Goal: Communication & Community: Answer question/provide support

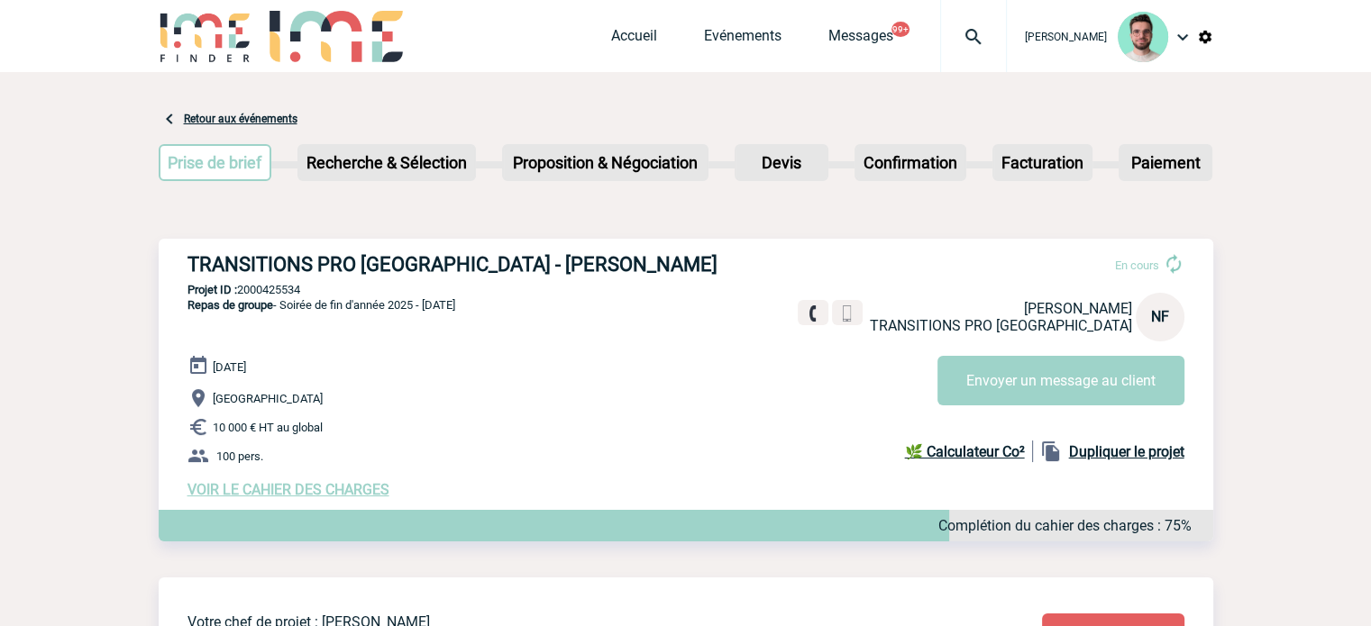
click at [962, 32] on img at bounding box center [973, 37] width 65 height 22
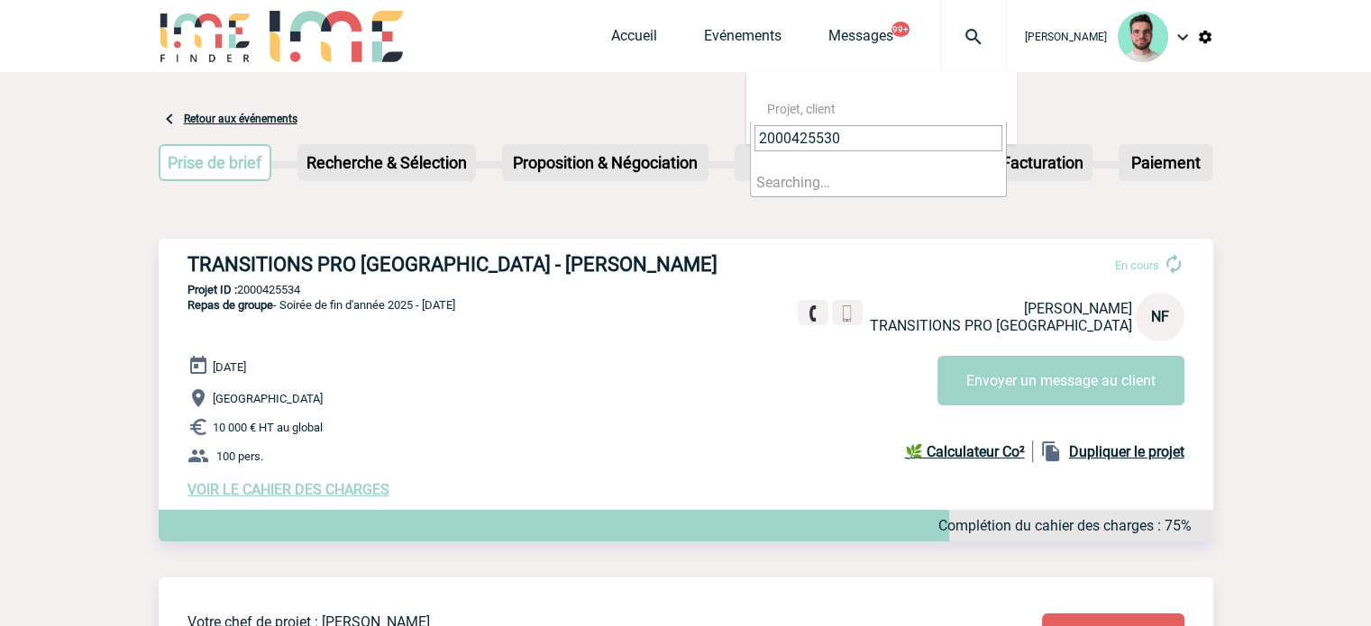
type input "2000425530"
select select "25031"
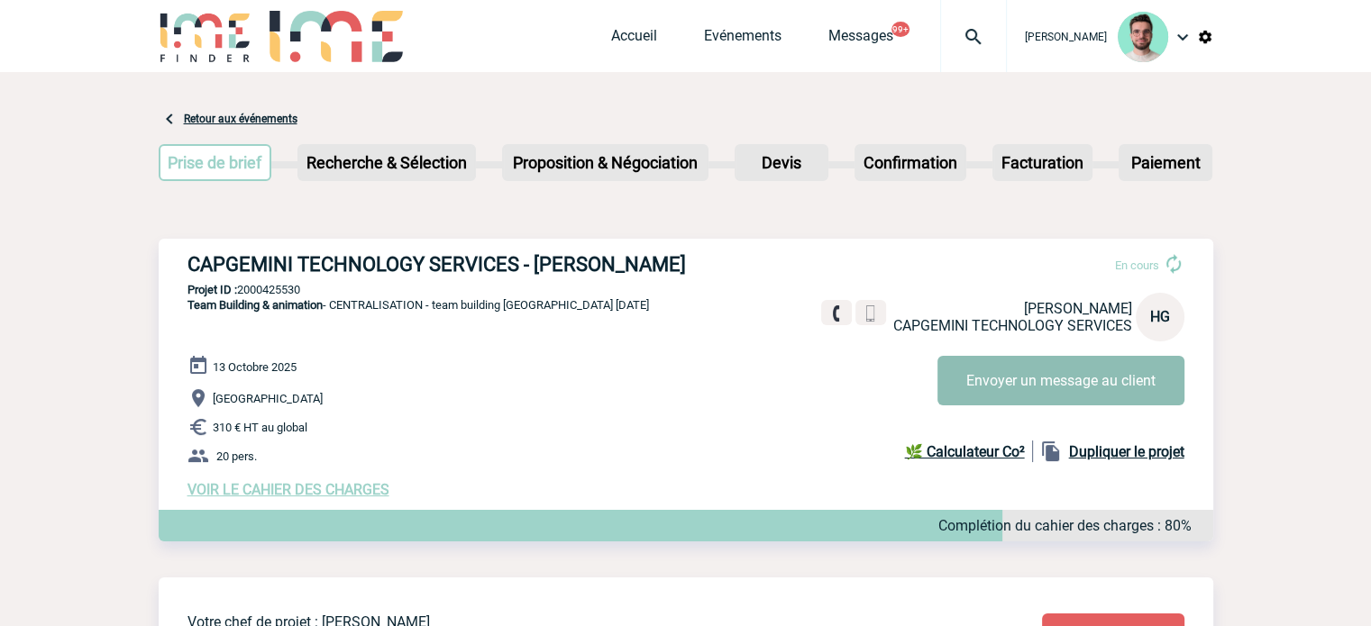
click at [1043, 399] on button "Envoyer un message au client" at bounding box center [1060, 381] width 247 height 50
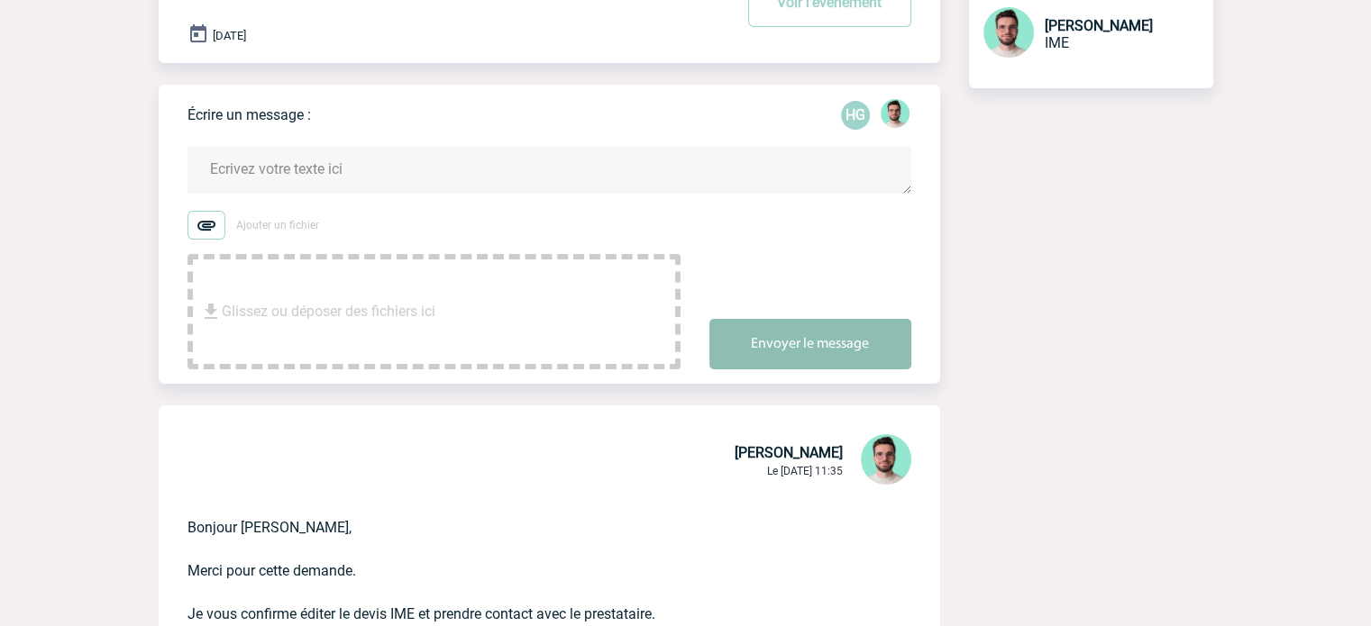
scroll to position [270, 0]
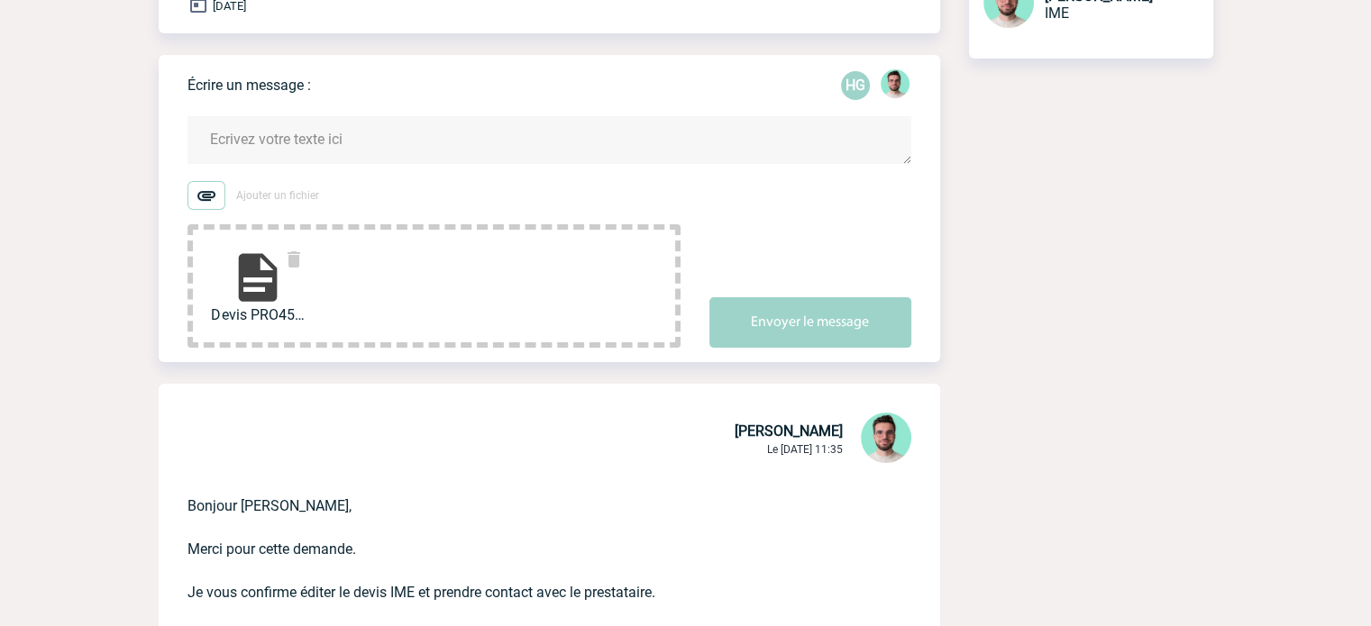
click at [439, 156] on textarea at bounding box center [549, 140] width 724 height 48
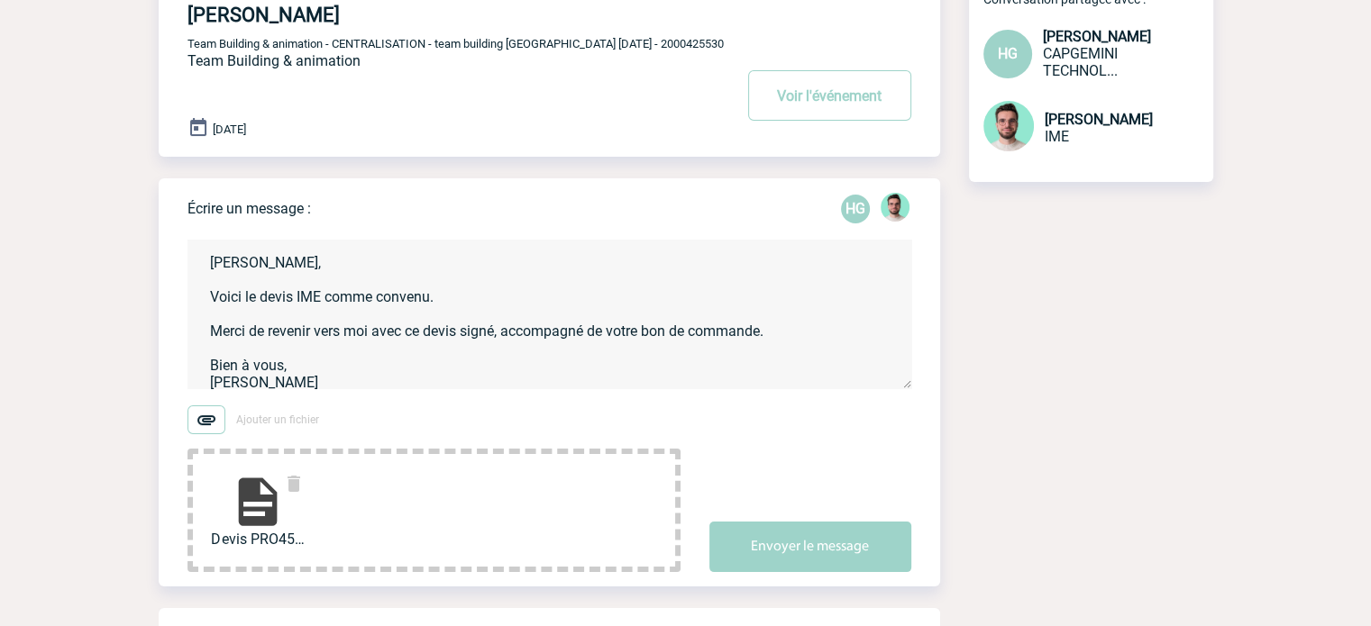
scroll to position [0, 0]
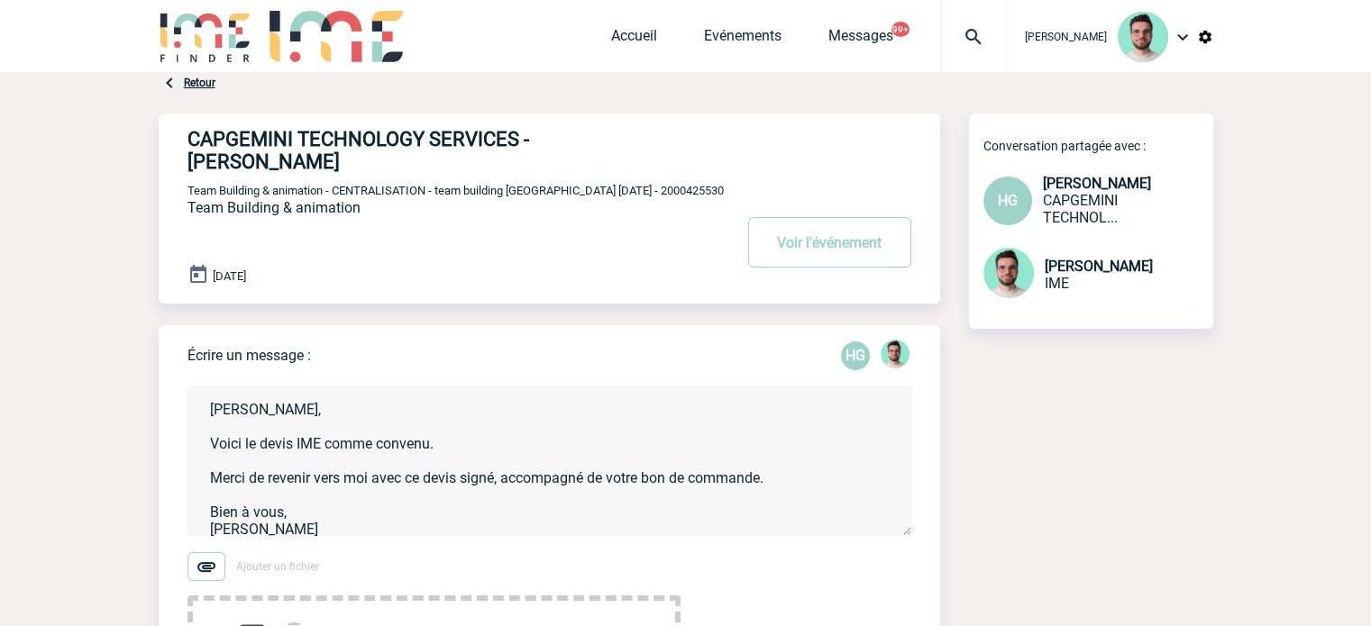
type textarea "Héloïse, Voici le devis IME comme convenu. Merci de revenir vers moi avec ce de…"
click at [660, 195] on span "Team Building & animation - CENTRALISATION - team building Siamu 13.10.25 - 200…" at bounding box center [455, 191] width 536 height 14
copy span "2000425530"
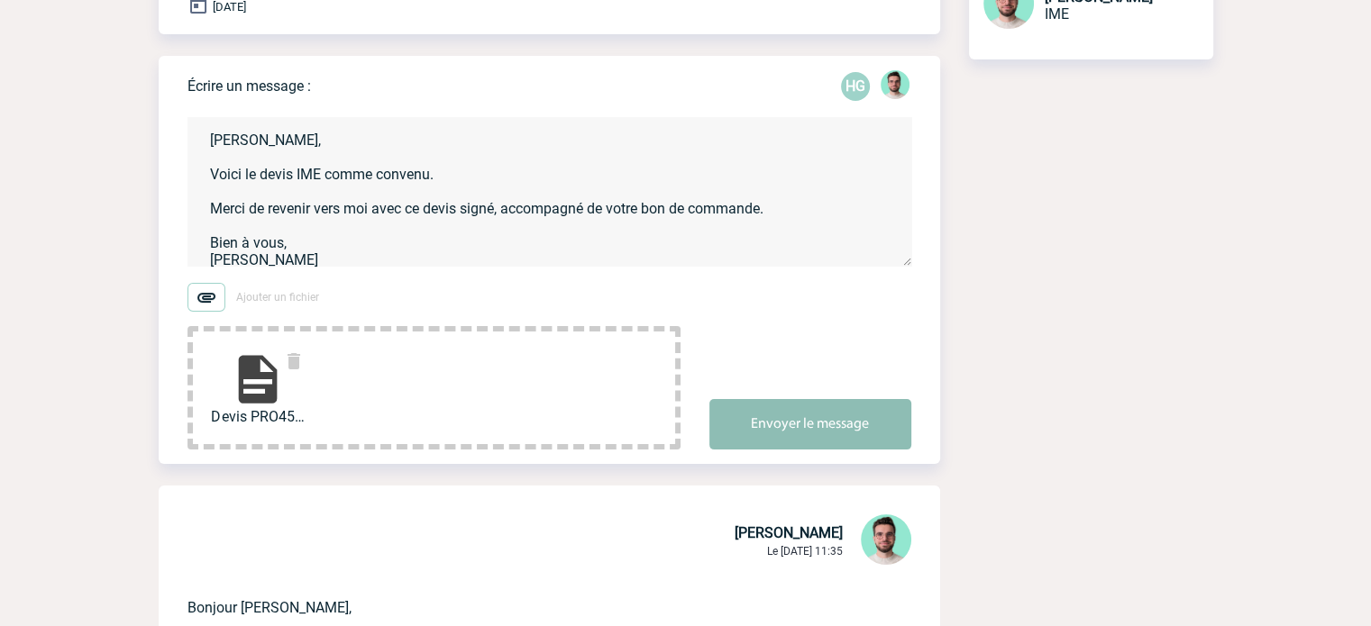
scroll to position [270, 0]
click at [811, 395] on div "Envoyer le message" at bounding box center [824, 408] width 231 height 81
click at [819, 419] on button "Envoyer le message" at bounding box center [810, 423] width 202 height 50
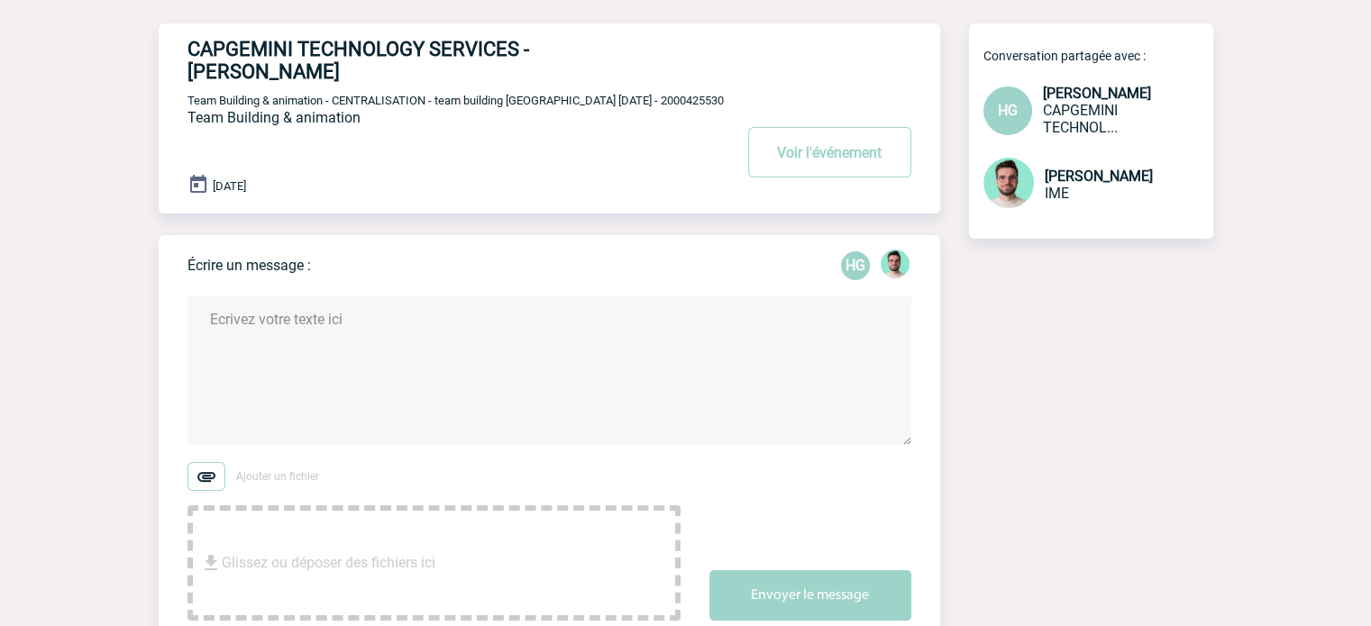
scroll to position [90, 0]
click at [838, 162] on button "Voir l'événement" at bounding box center [829, 152] width 163 height 50
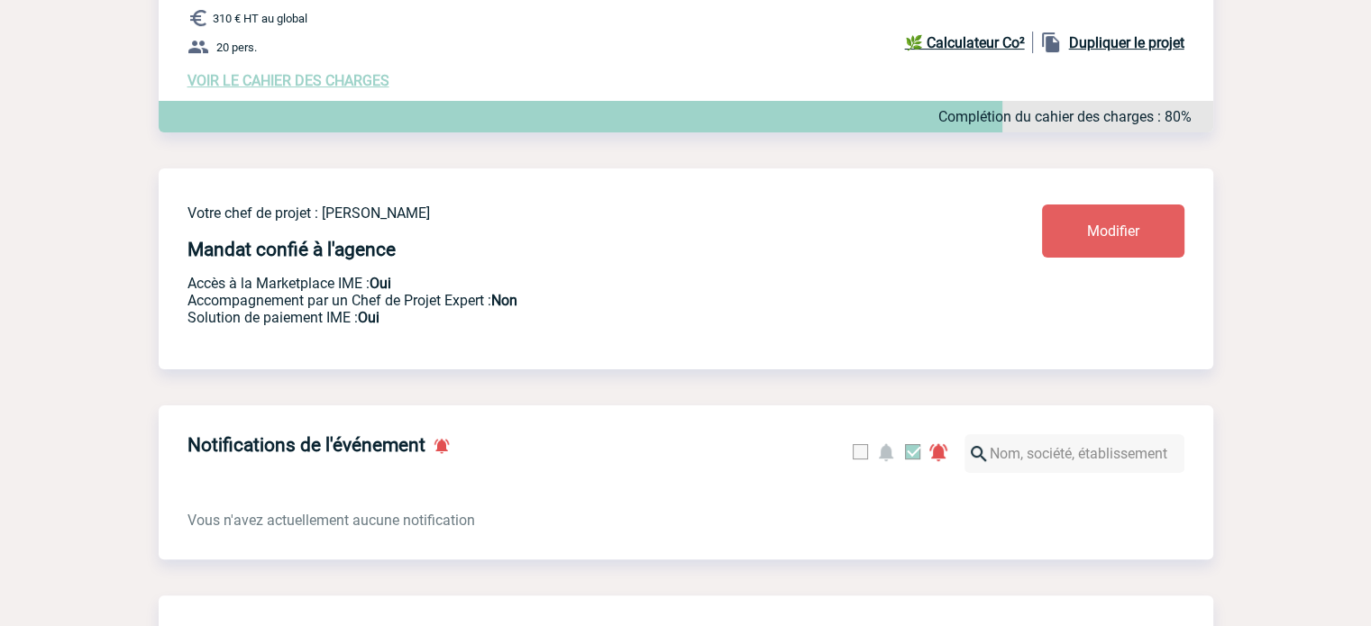
scroll to position [631, 0]
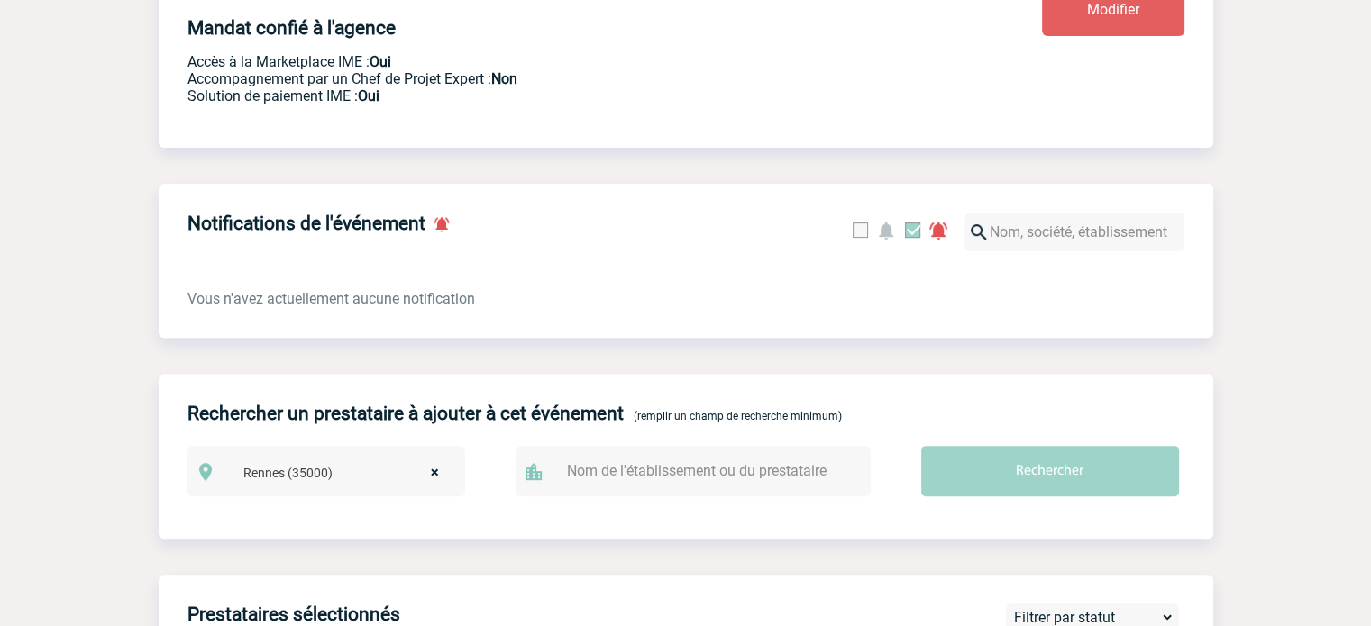
drag, startPoint x: 425, startPoint y: 473, endPoint x: 386, endPoint y: 479, distance: 40.1
click at [425, 474] on span "× [GEOGRAPHIC_DATA] (35000)" at bounding box center [346, 472] width 221 height 25
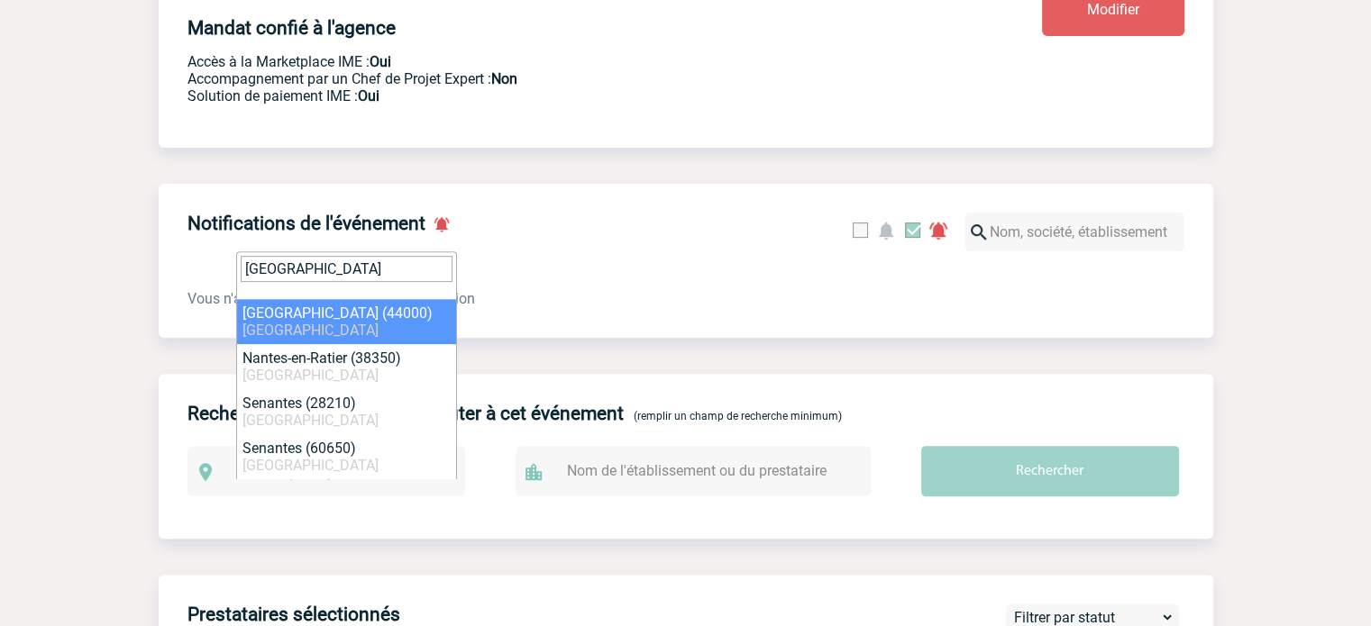
type input "[GEOGRAPHIC_DATA]"
select select "5250"
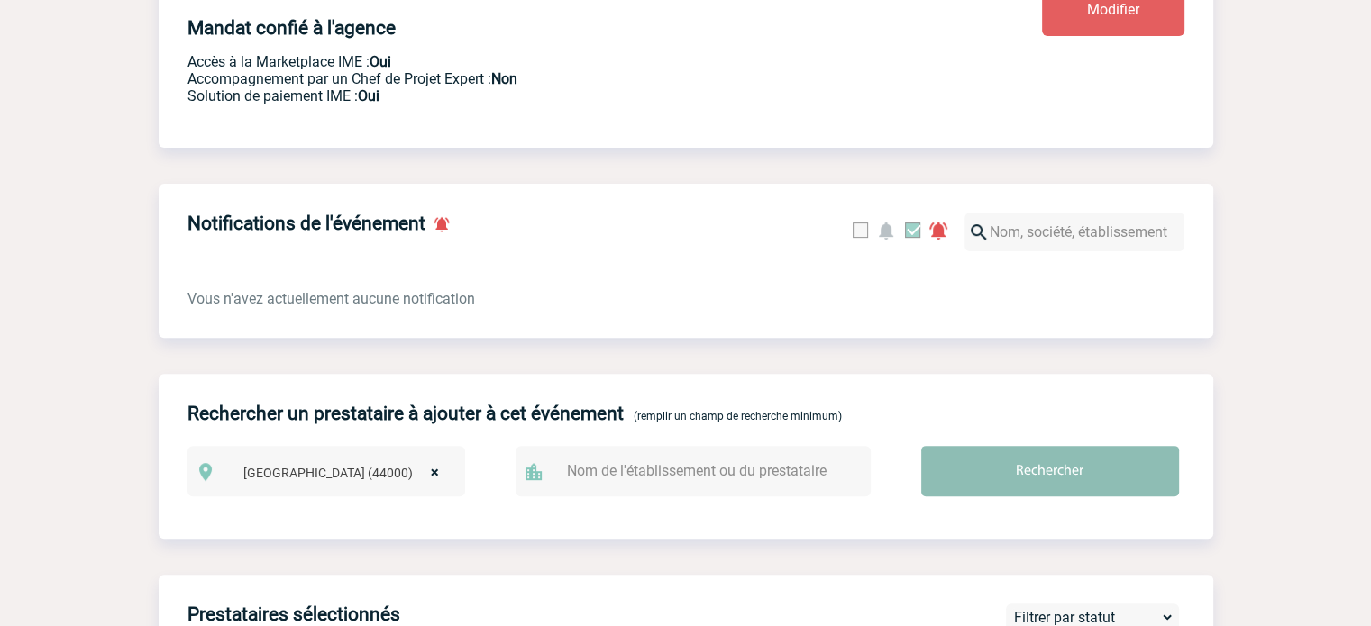
click at [997, 493] on input "Rechercher" at bounding box center [1050, 471] width 258 height 50
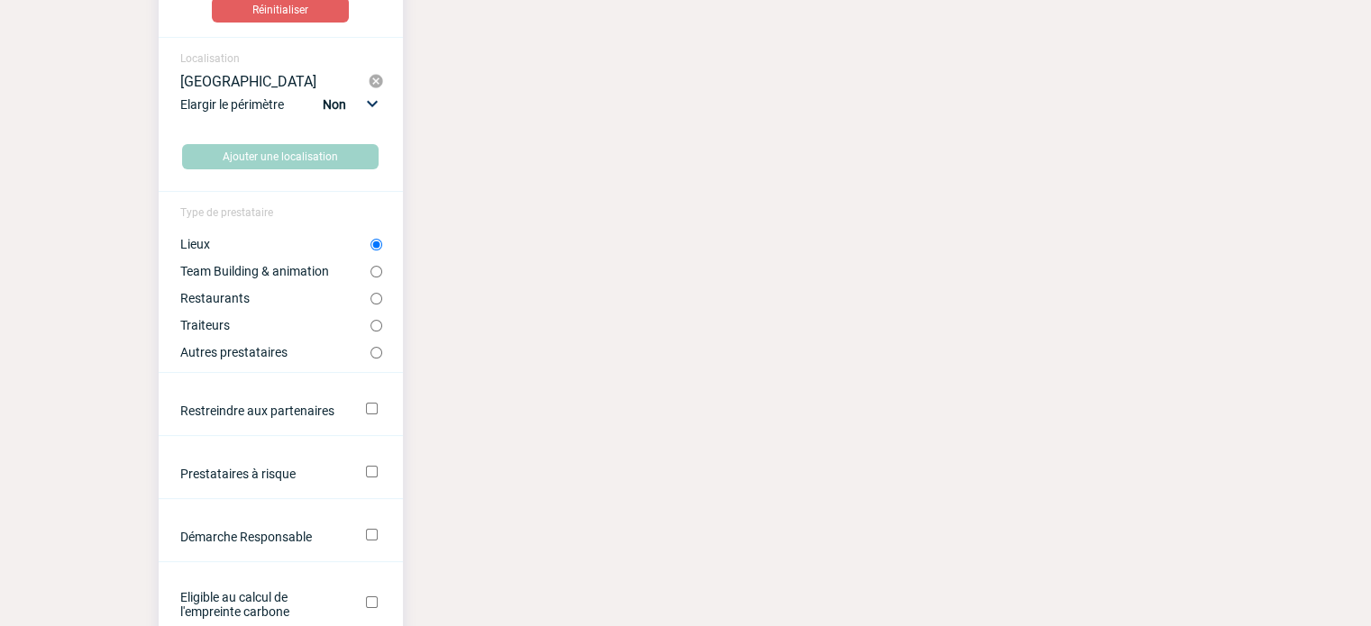
click at [210, 325] on label "Traiteurs" at bounding box center [275, 325] width 190 height 14
click at [370, 325] on input "Traiteurs" at bounding box center [376, 326] width 12 height 12
radio input "true"
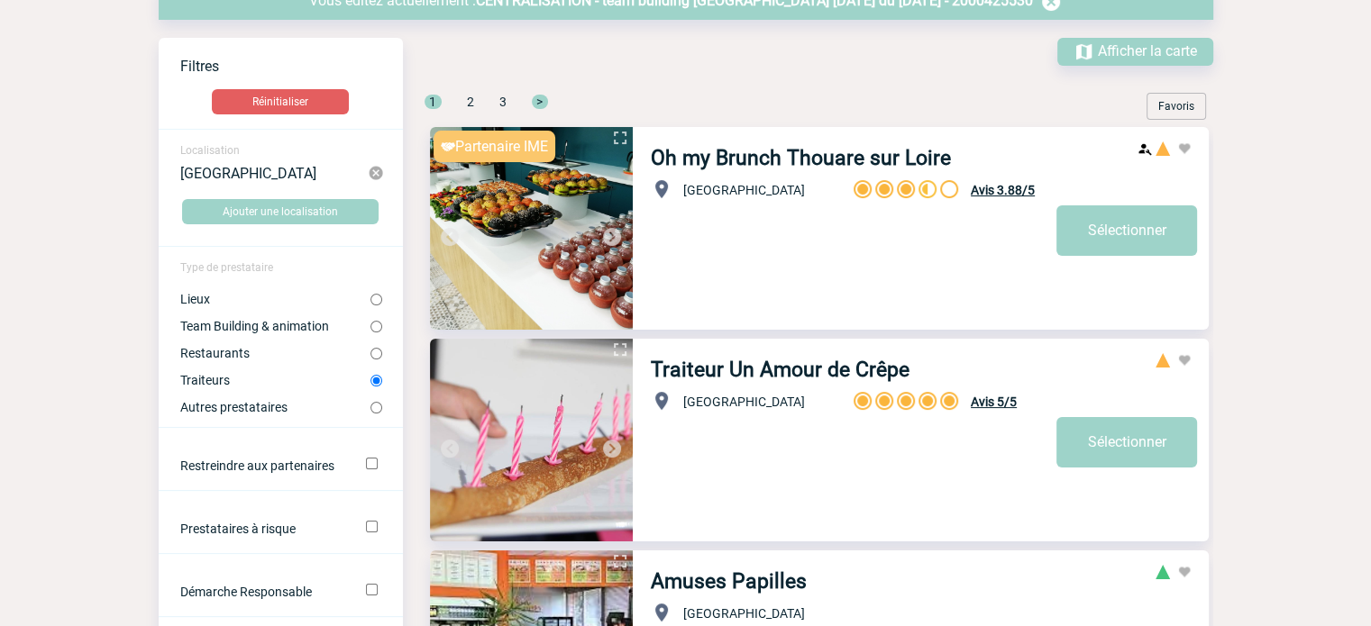
click at [226, 378] on label "Traiteurs" at bounding box center [275, 380] width 190 height 14
click at [370, 378] on input "Traiteurs" at bounding box center [376, 381] width 12 height 12
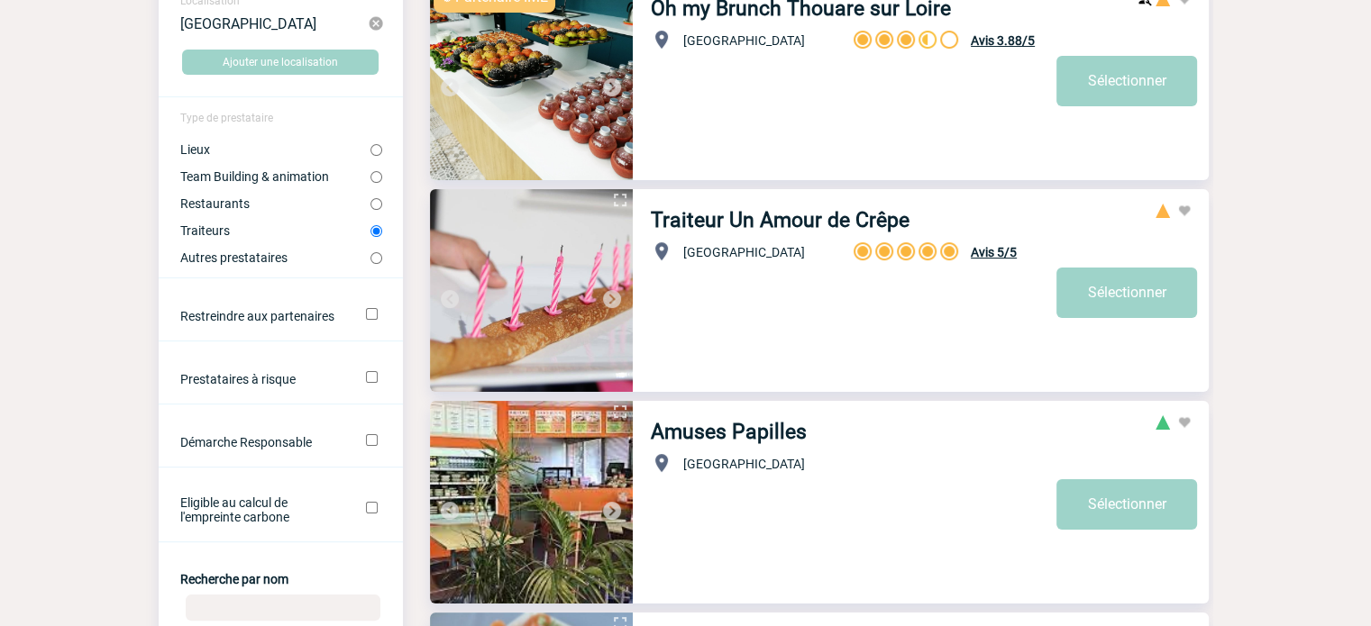
scroll to position [0, 0]
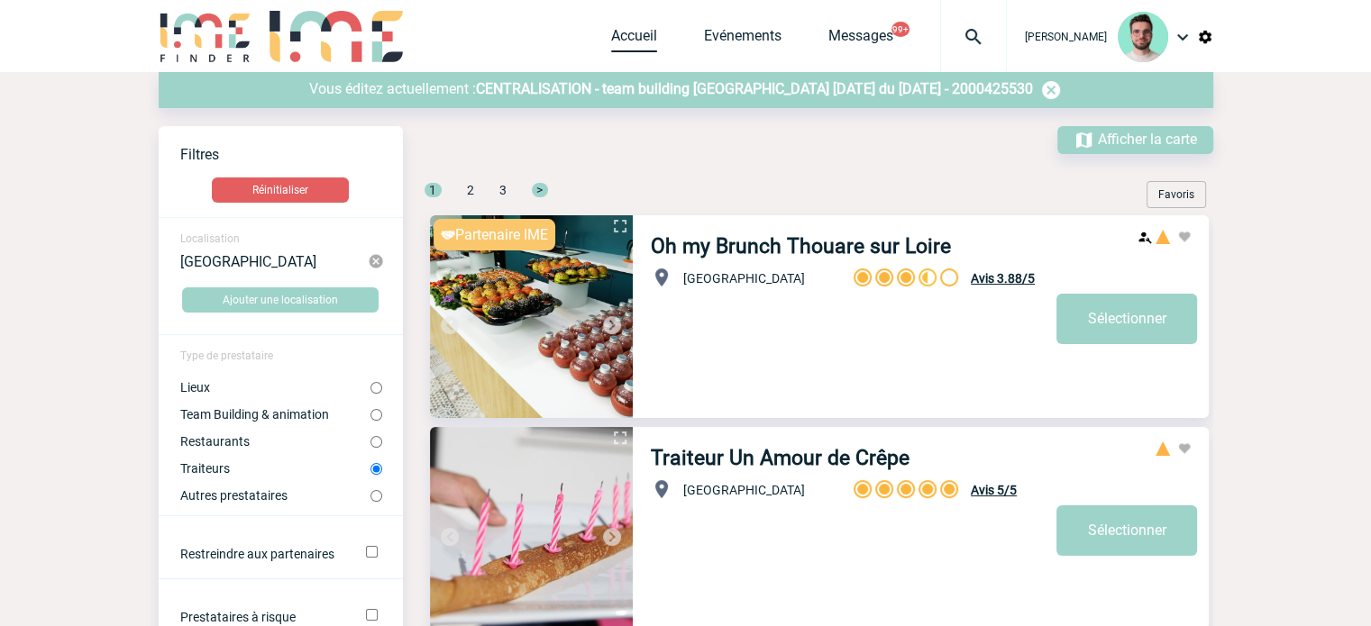
click at [642, 40] on link "Accueil" at bounding box center [634, 39] width 46 height 25
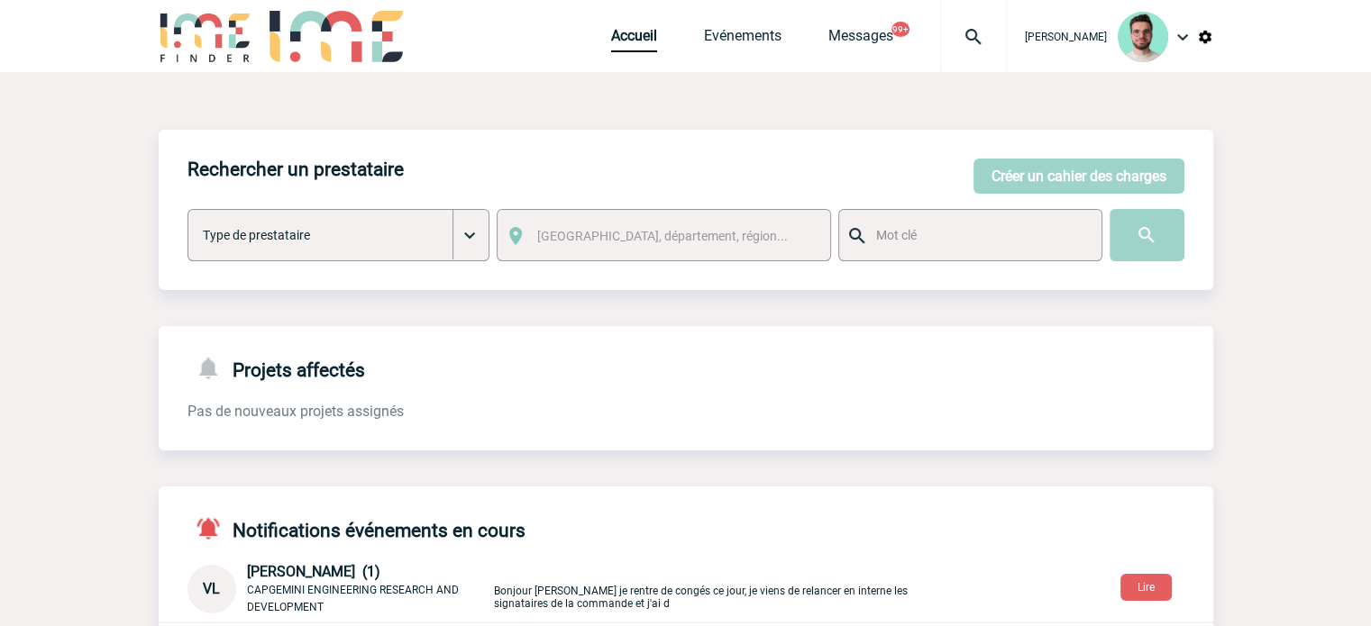
drag, startPoint x: 213, startPoint y: 106, endPoint x: 511, endPoint y: 43, distance: 304.8
click at [733, 35] on link "Evénements" at bounding box center [742, 39] width 77 height 25
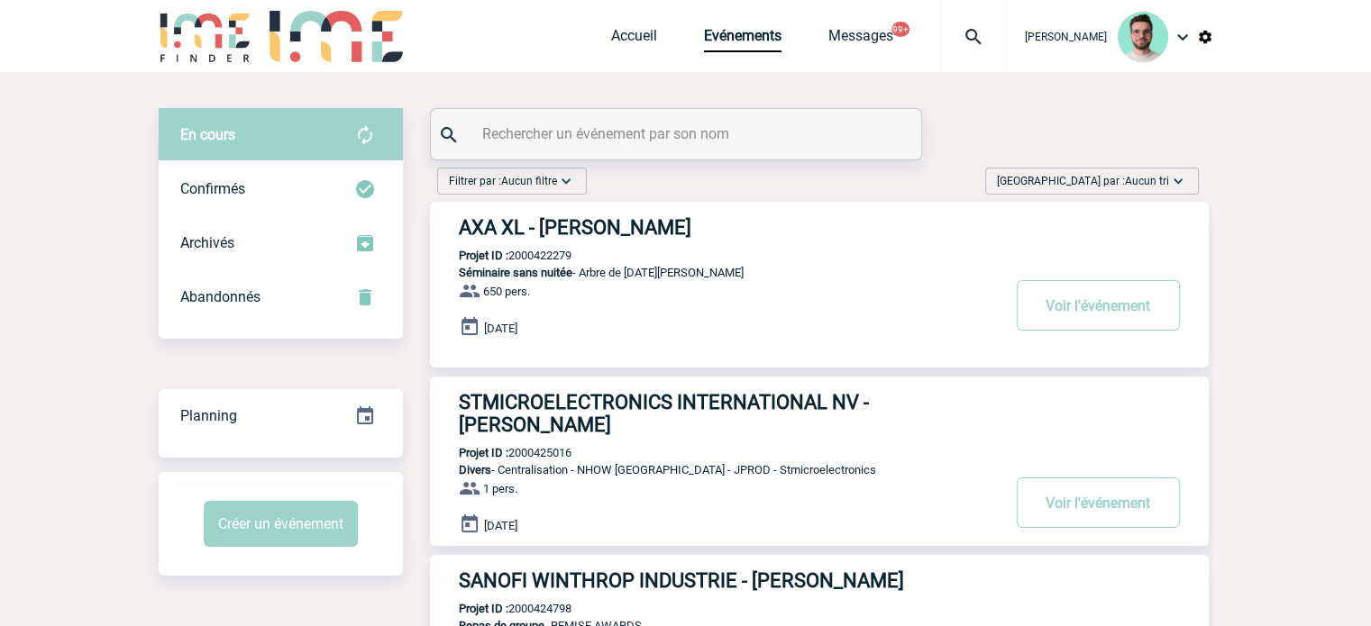
click at [649, 131] on input "text" at bounding box center [678, 134] width 401 height 26
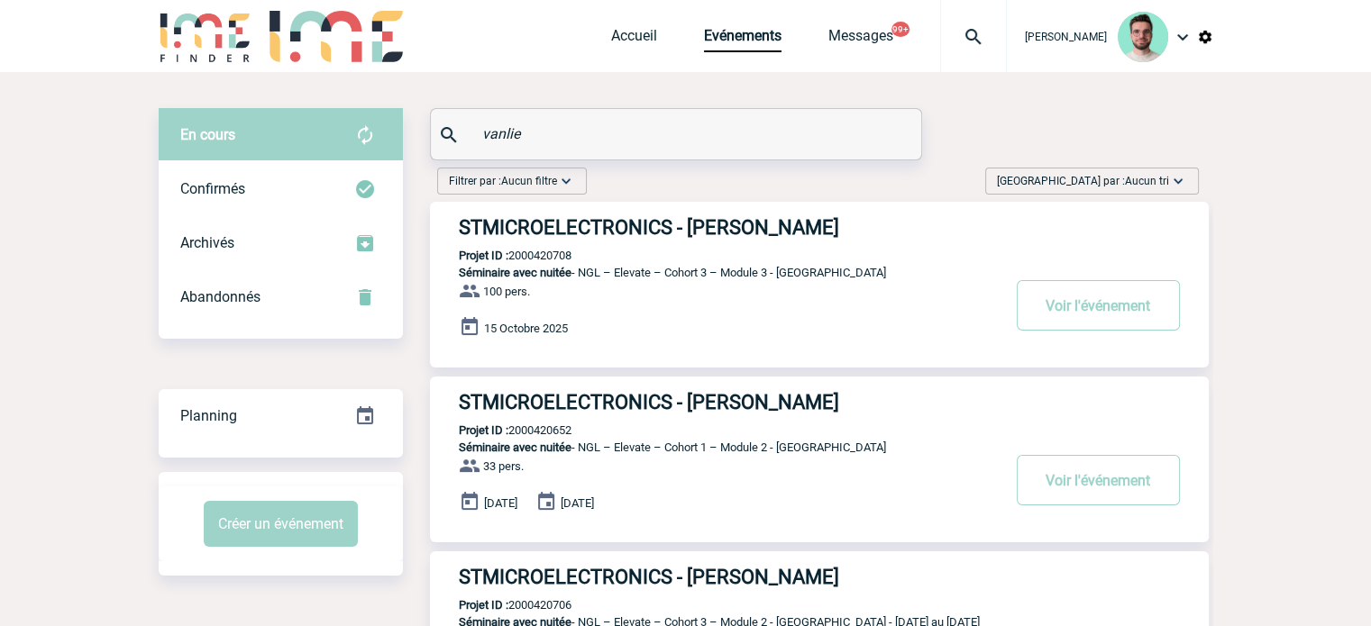
type input "vanlie"
click at [624, 37] on link "Accueil" at bounding box center [634, 39] width 46 height 25
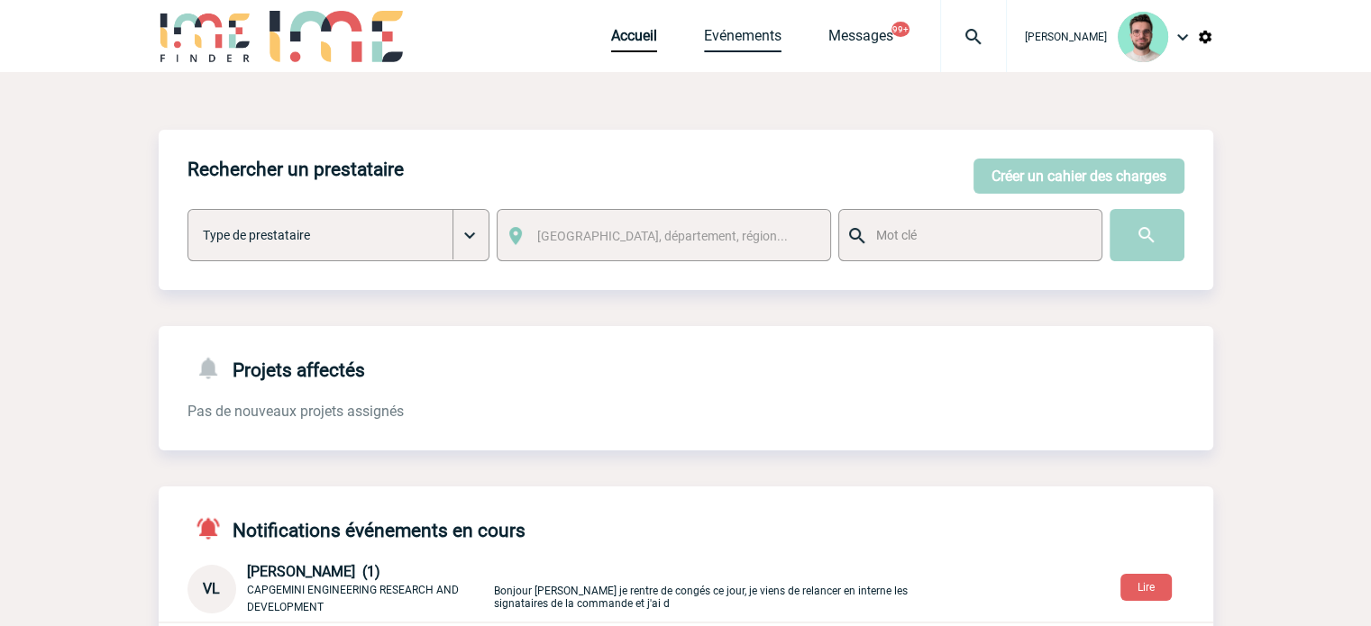
click at [717, 32] on link "Evénements" at bounding box center [742, 39] width 77 height 25
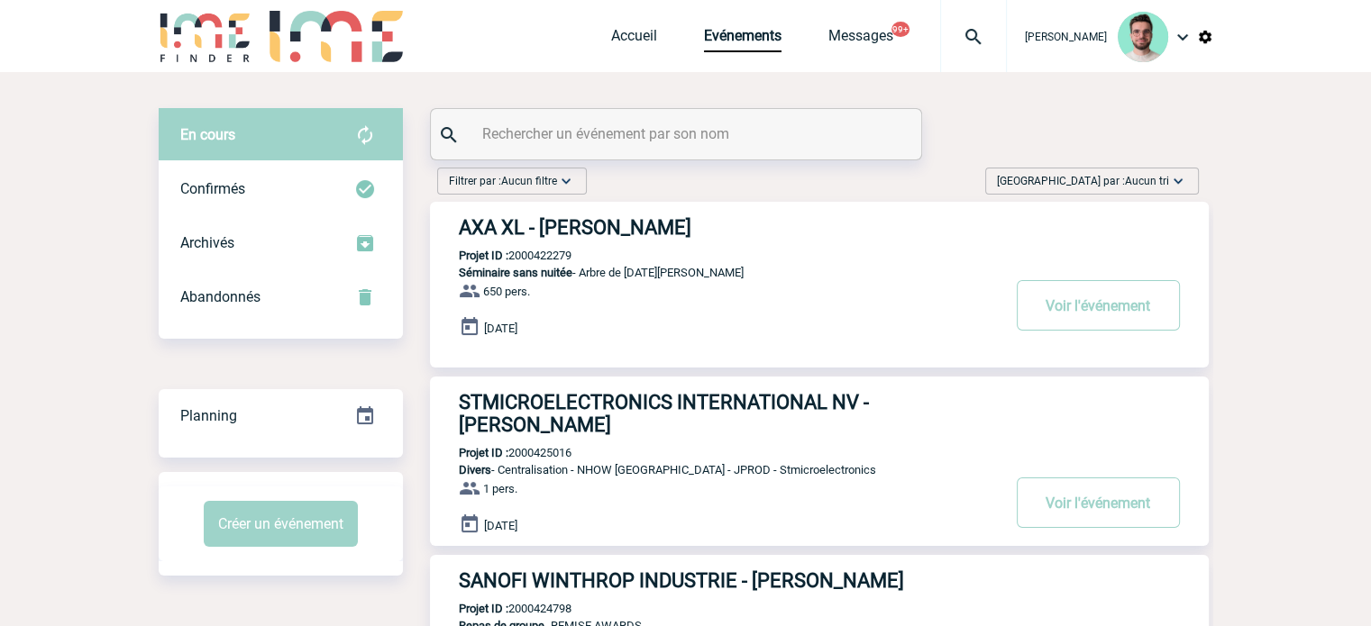
click at [642, 123] on input "text" at bounding box center [678, 134] width 401 height 26
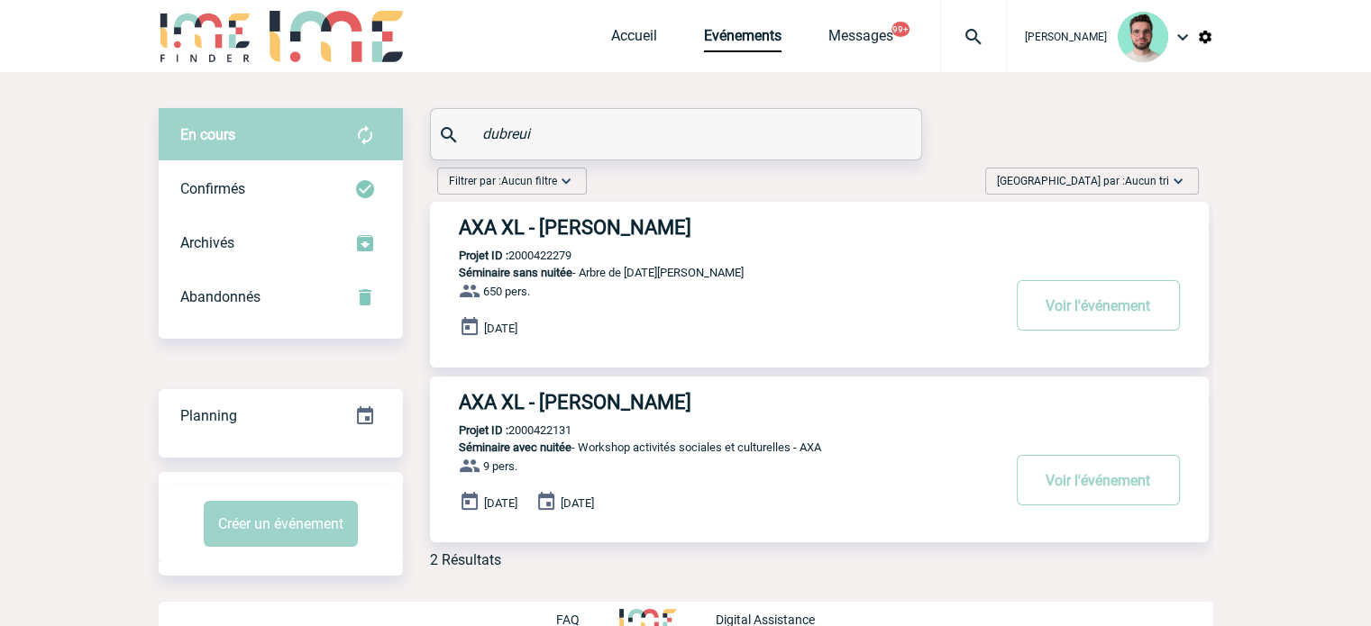
type input "dubreui"
click at [548, 237] on h3 "AXA XL - Gwenaelle DUBREUIL" at bounding box center [729, 227] width 541 height 23
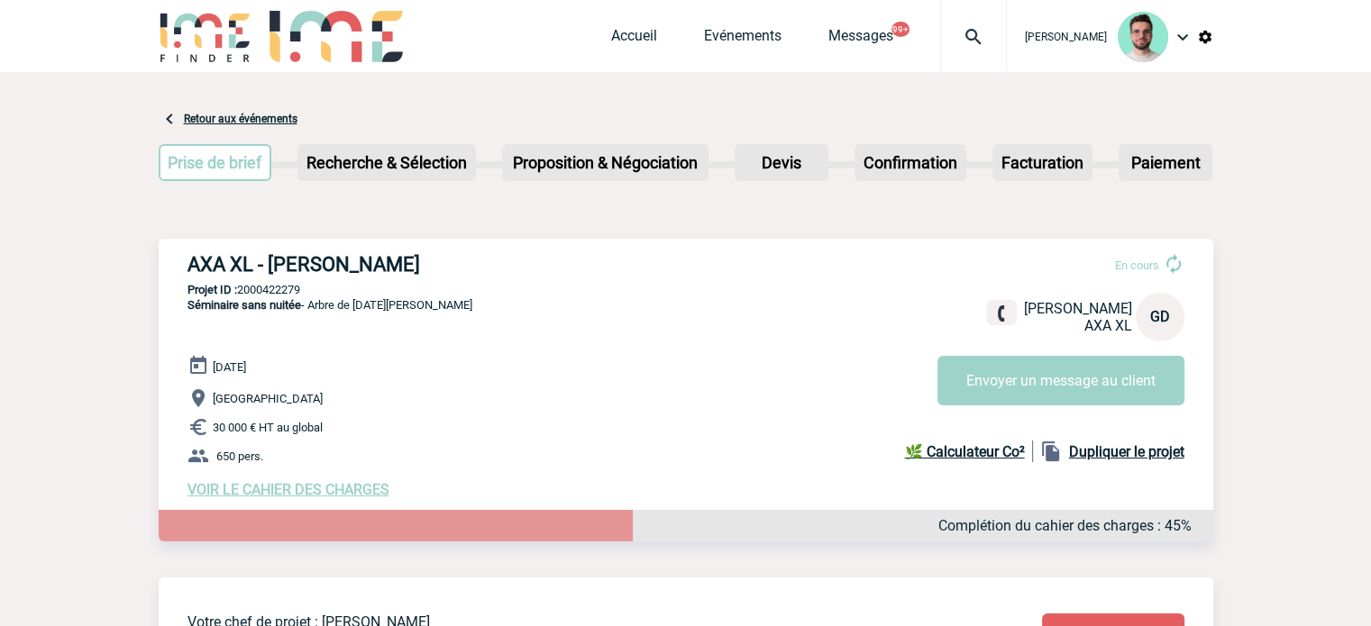
click at [276, 291] on p "Projet ID : 2000422279" at bounding box center [686, 290] width 1054 height 14
copy p "2000422279"
click at [611, 41] on link "Accueil" at bounding box center [634, 39] width 46 height 25
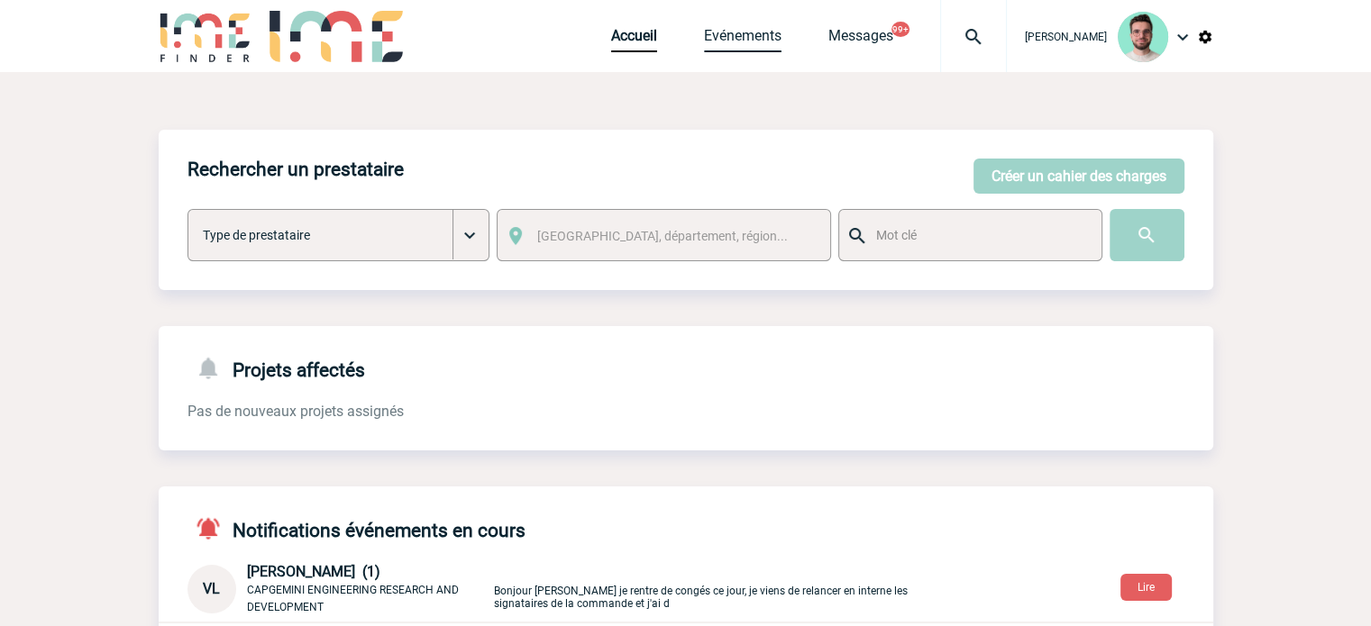
click at [735, 28] on link "Evénements" at bounding box center [742, 39] width 77 height 25
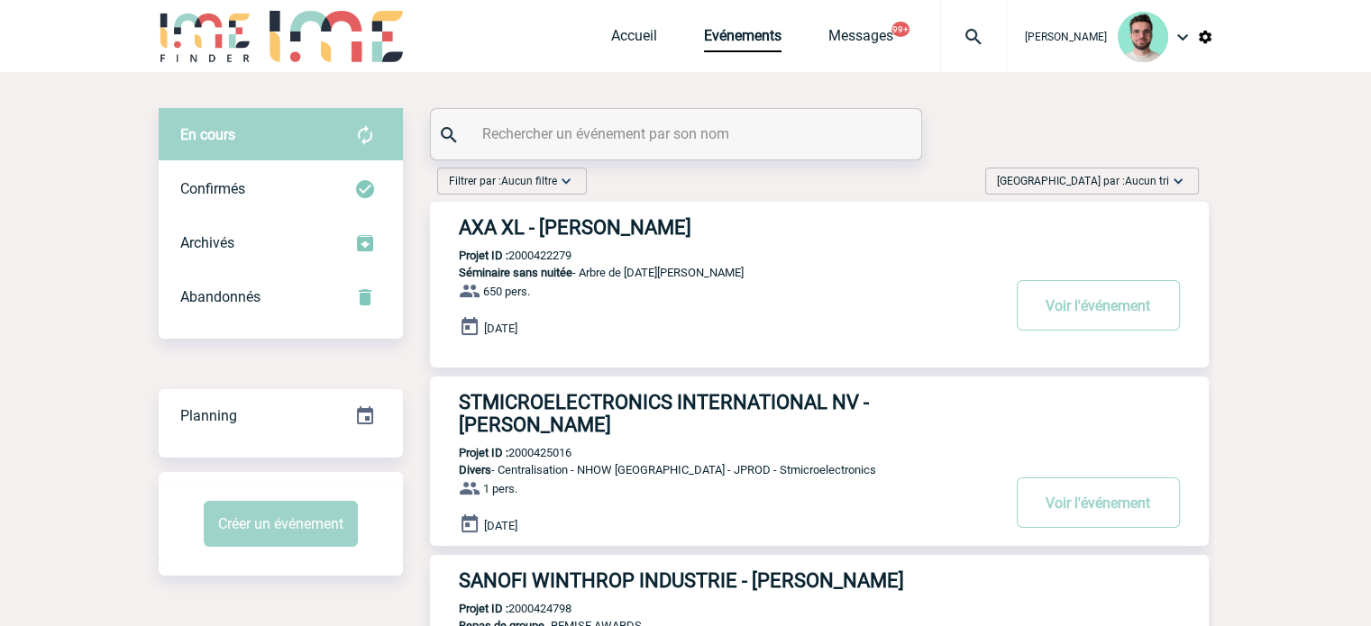
click at [679, 118] on div at bounding box center [676, 134] width 490 height 50
click at [676, 136] on input "text" at bounding box center [678, 134] width 401 height 26
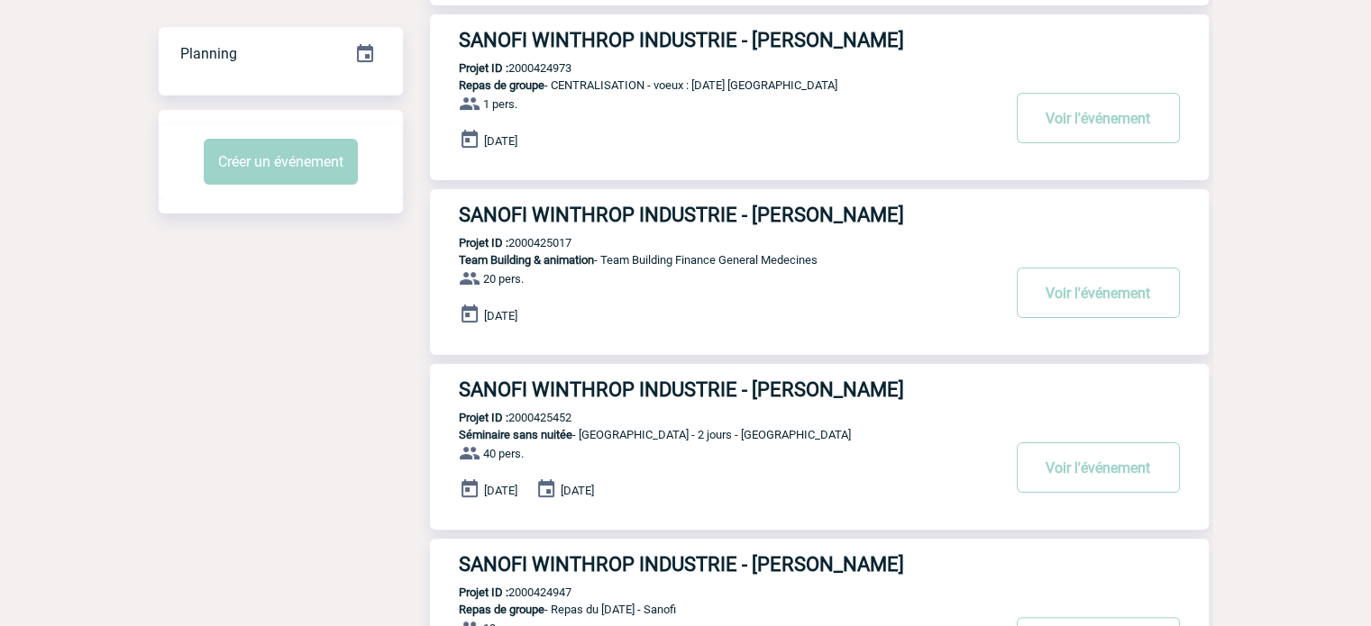
scroll to position [360, 0]
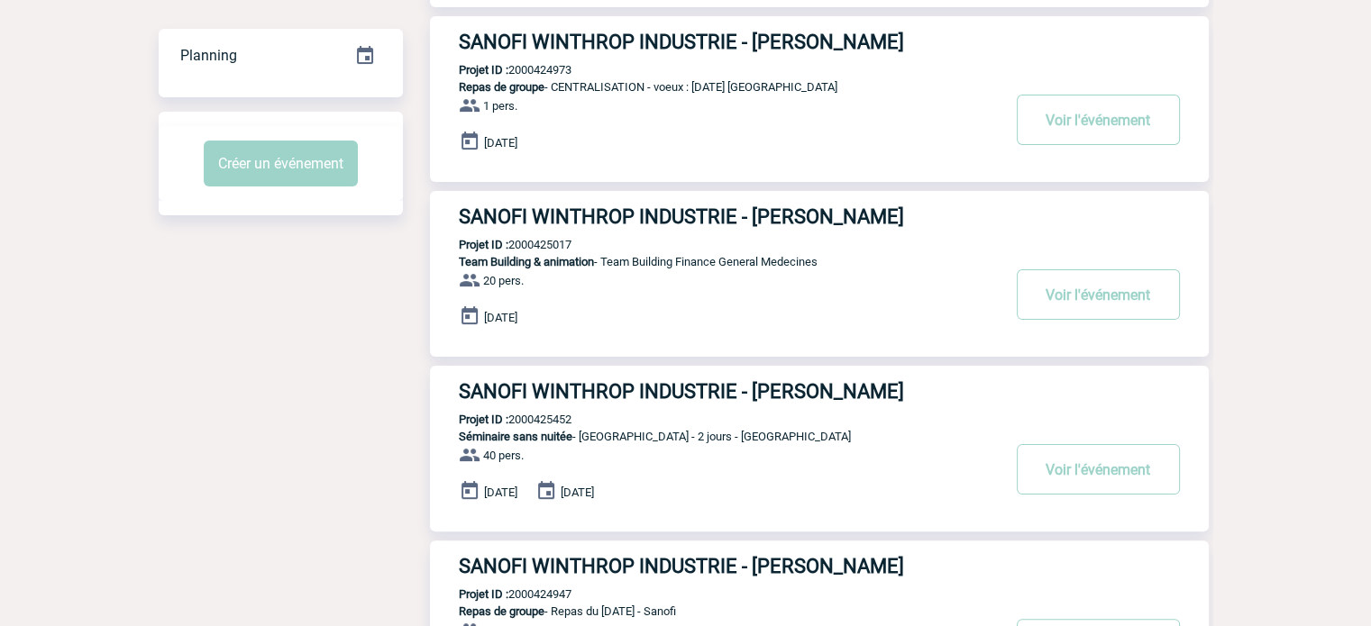
click at [543, 417] on p "Projet ID : 2000425452" at bounding box center [500, 420] width 141 height 14
click at [539, 421] on p "Projet ID : 2000425452" at bounding box center [500, 420] width 141 height 14
copy p "2000425452"
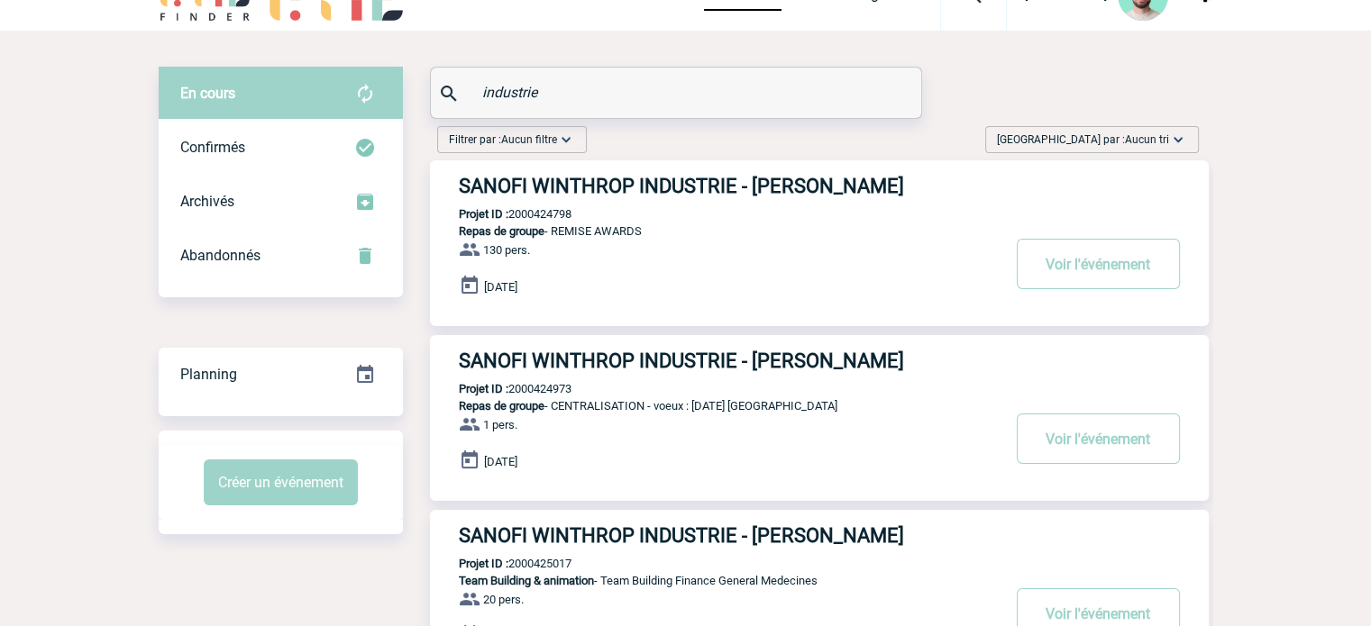
scroll to position [0, 0]
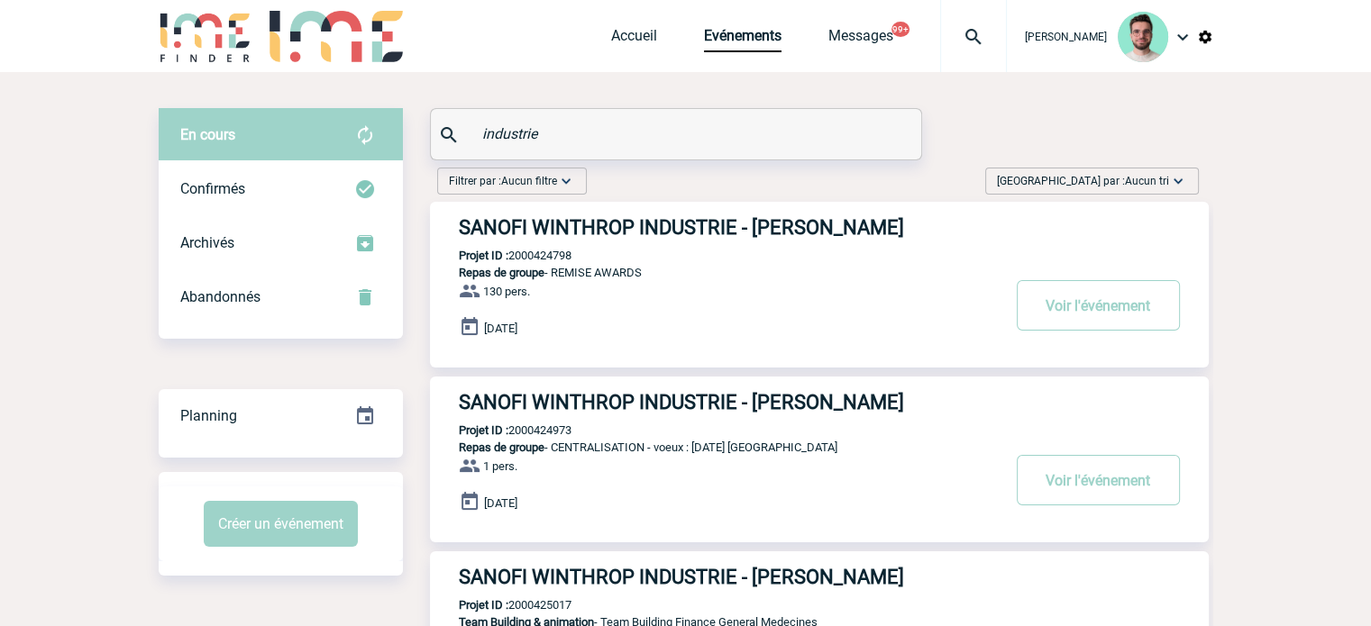
click at [494, 132] on input "industrie" at bounding box center [678, 134] width 401 height 26
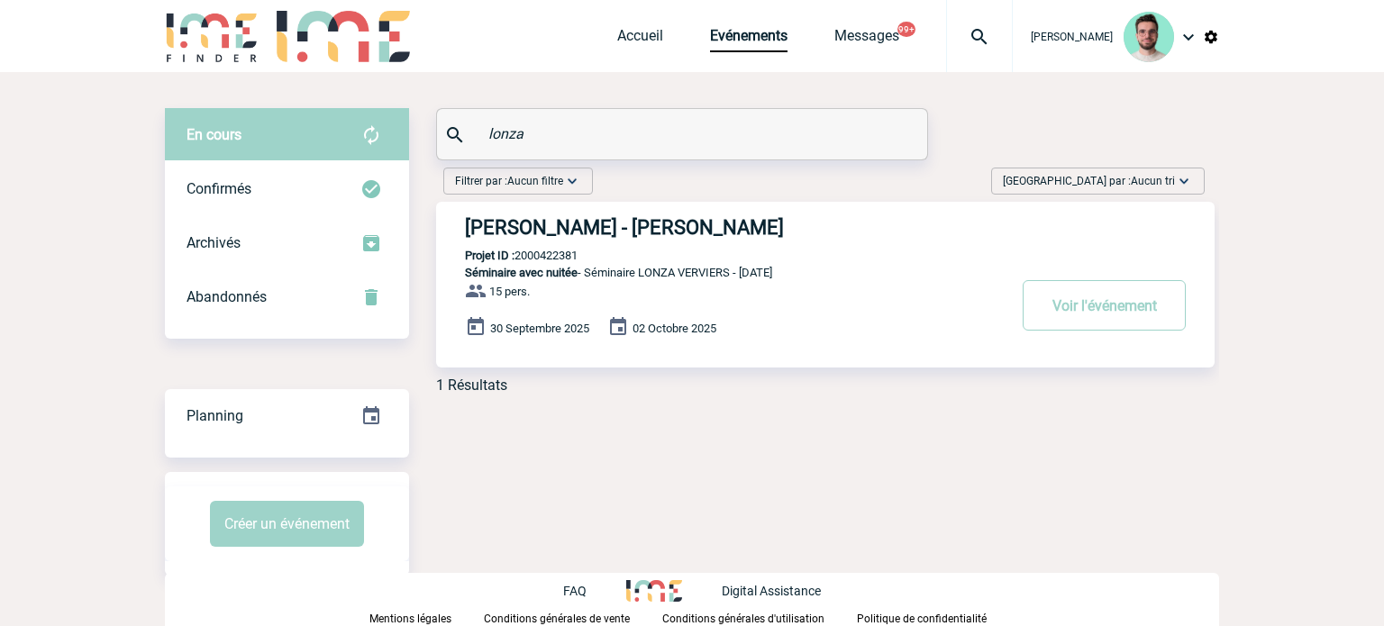
click at [542, 250] on p "Projet ID : 2000422381" at bounding box center [506, 256] width 141 height 14
click at [542, 256] on p "Projet ID : 2000422381" at bounding box center [506, 256] width 141 height 14
copy p "2000422381"
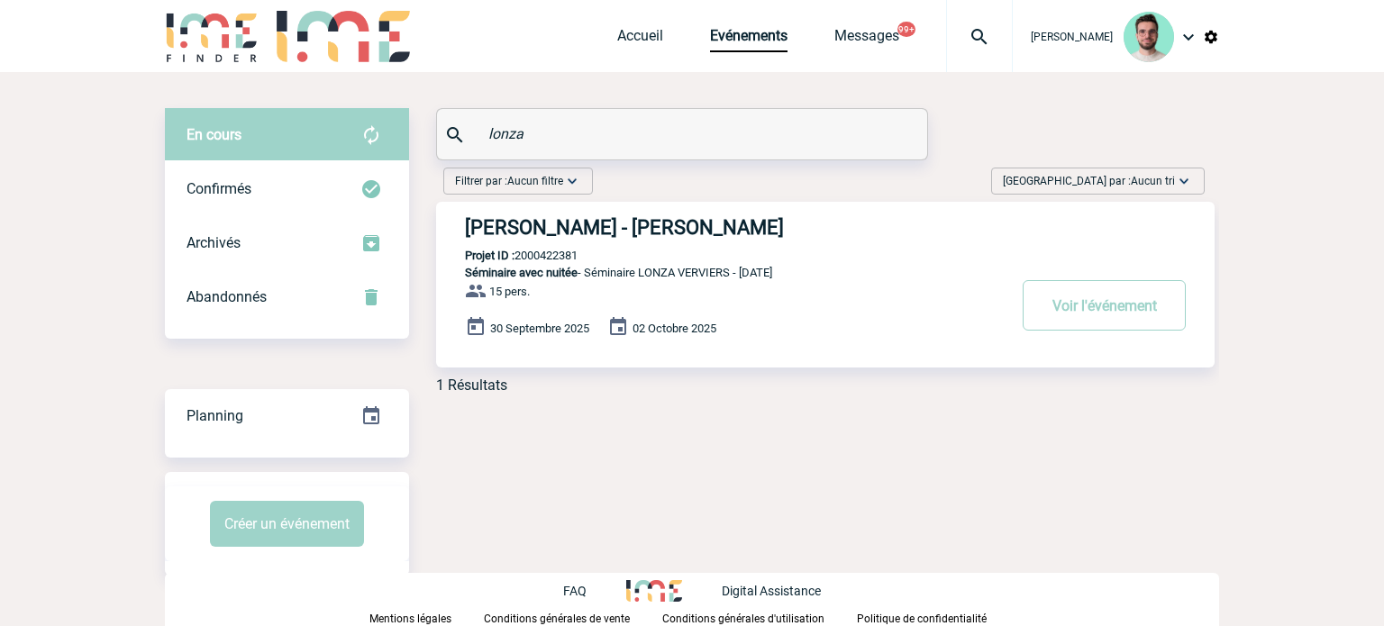
click at [534, 132] on input "lonza" at bounding box center [684, 134] width 401 height 26
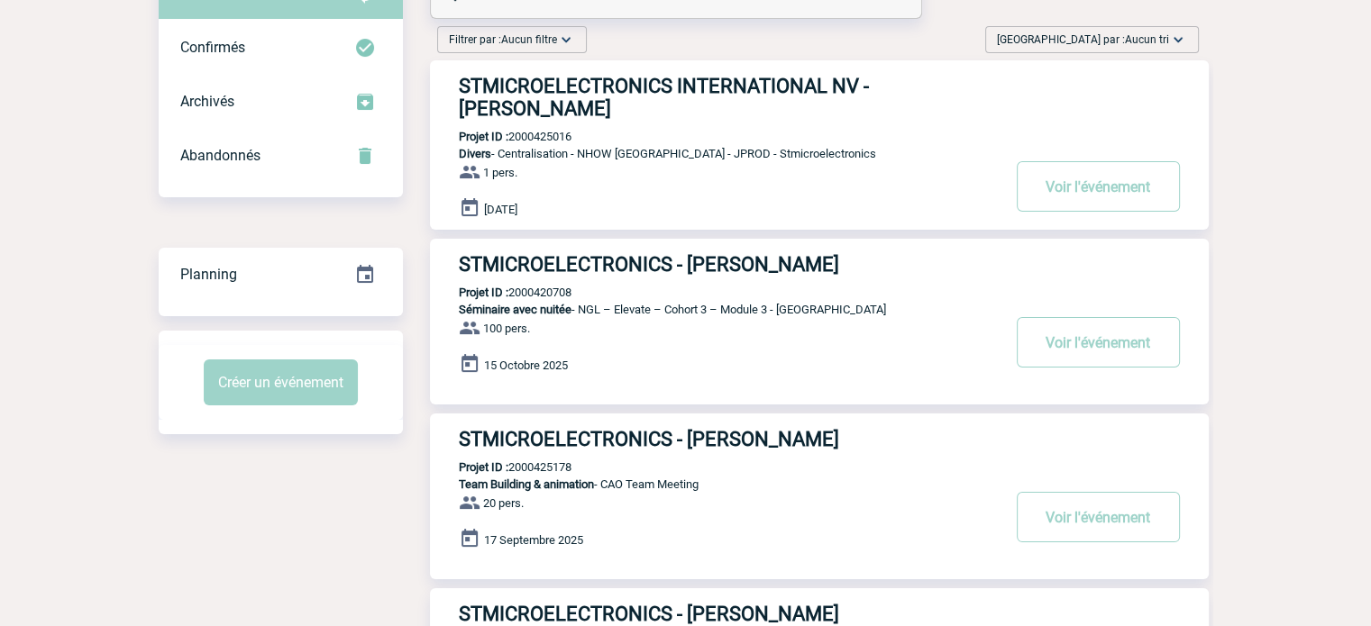
scroll to position [360, 0]
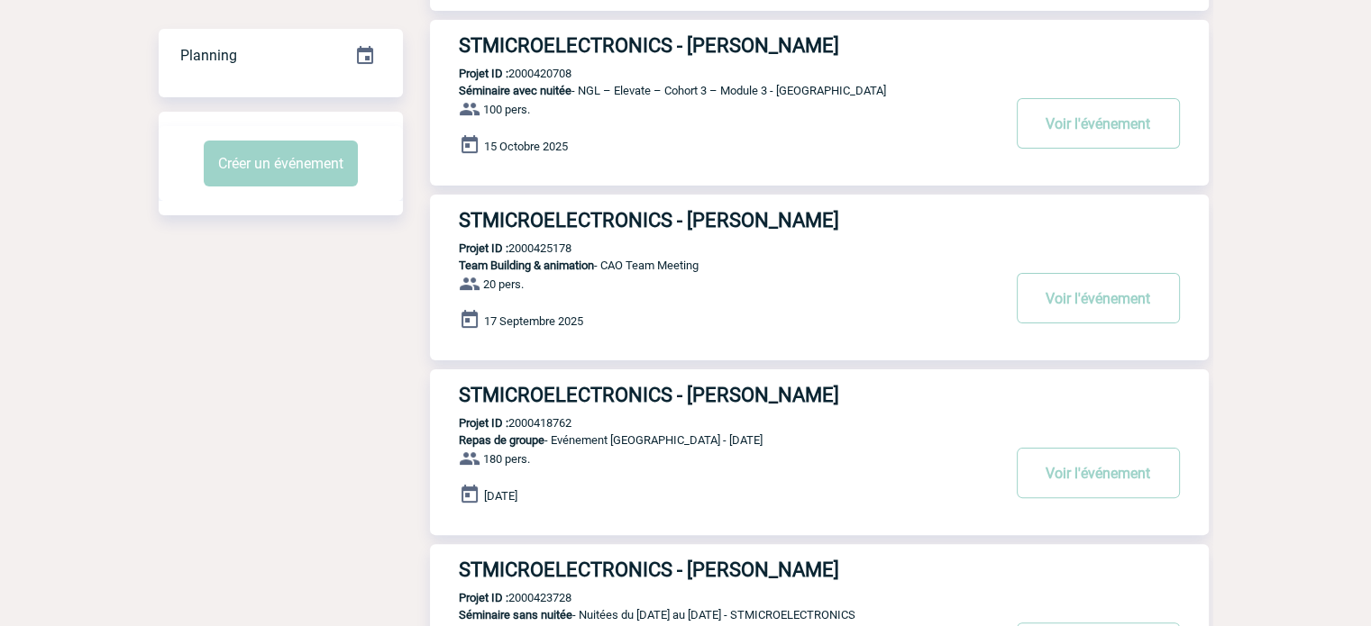
click at [538, 245] on p "Projet ID : 2000425178" at bounding box center [500, 248] width 141 height 14
copy p "2000425178"
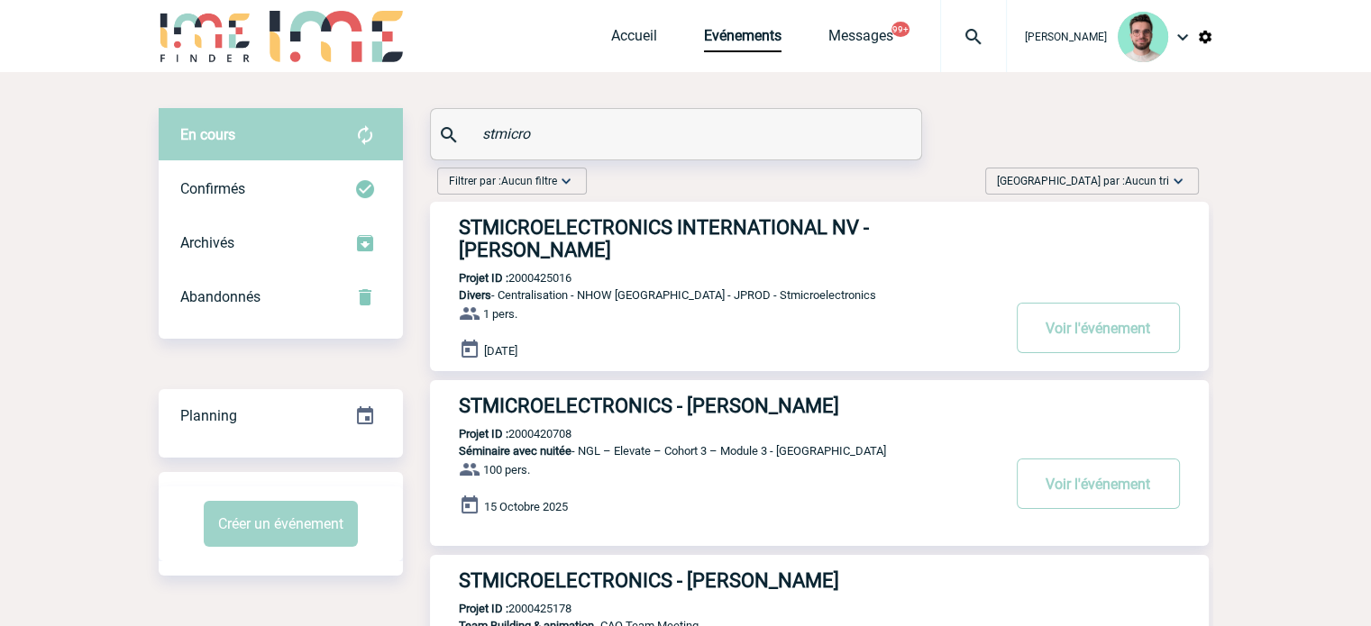
click at [557, 132] on input "stmicro" at bounding box center [678, 134] width 401 height 26
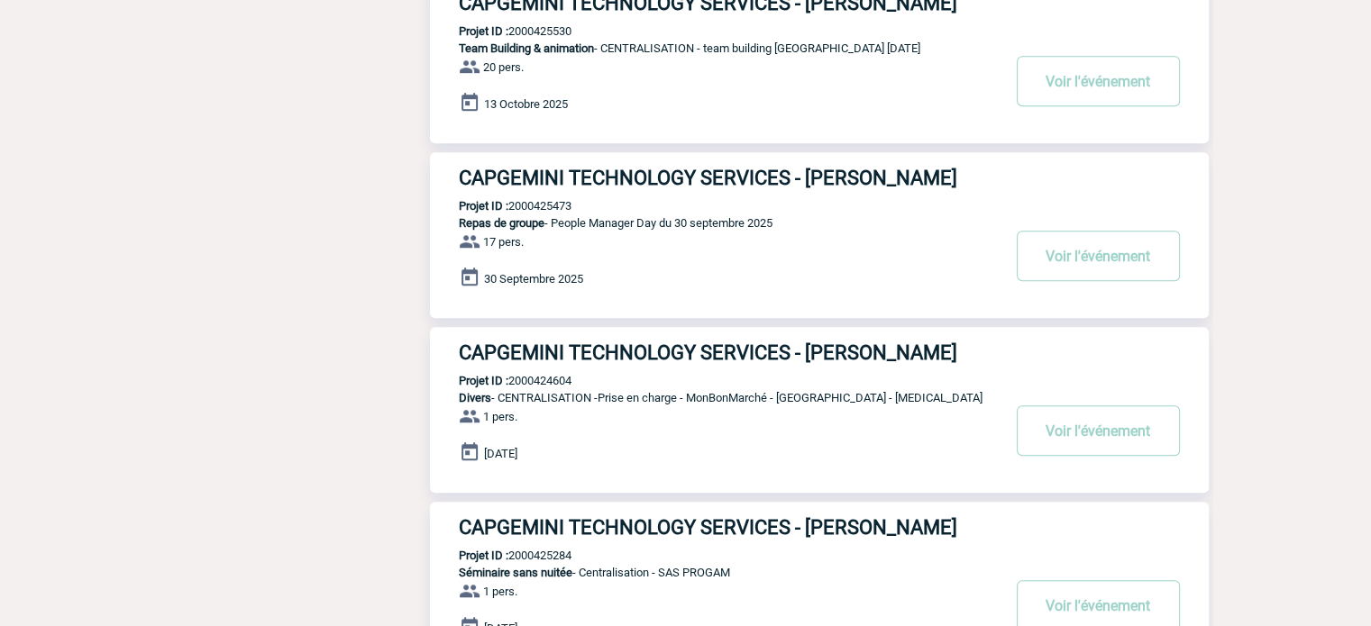
scroll to position [1121, 0]
type input "capgemini"
click at [548, 198] on p "Projet ID : 2000425473" at bounding box center [500, 205] width 141 height 14
copy p "2000425473"
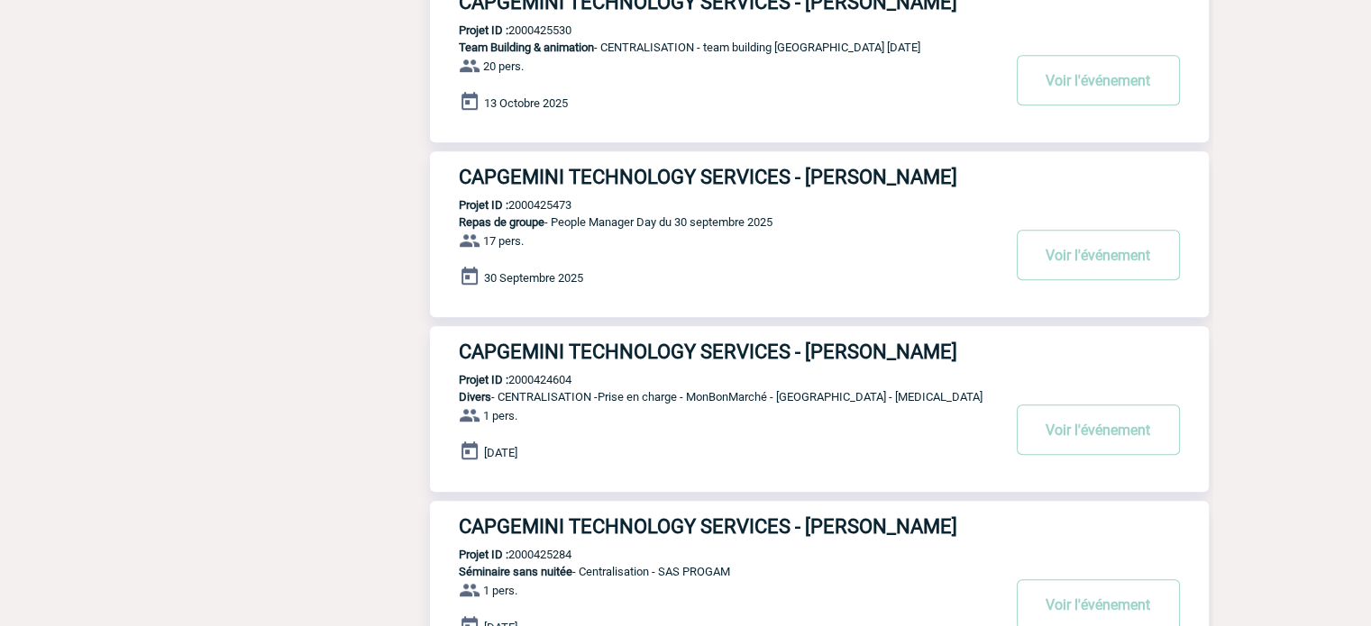
click at [534, 198] on p "Projet ID : 2000425473" at bounding box center [500, 205] width 141 height 14
copy p "2000425473"
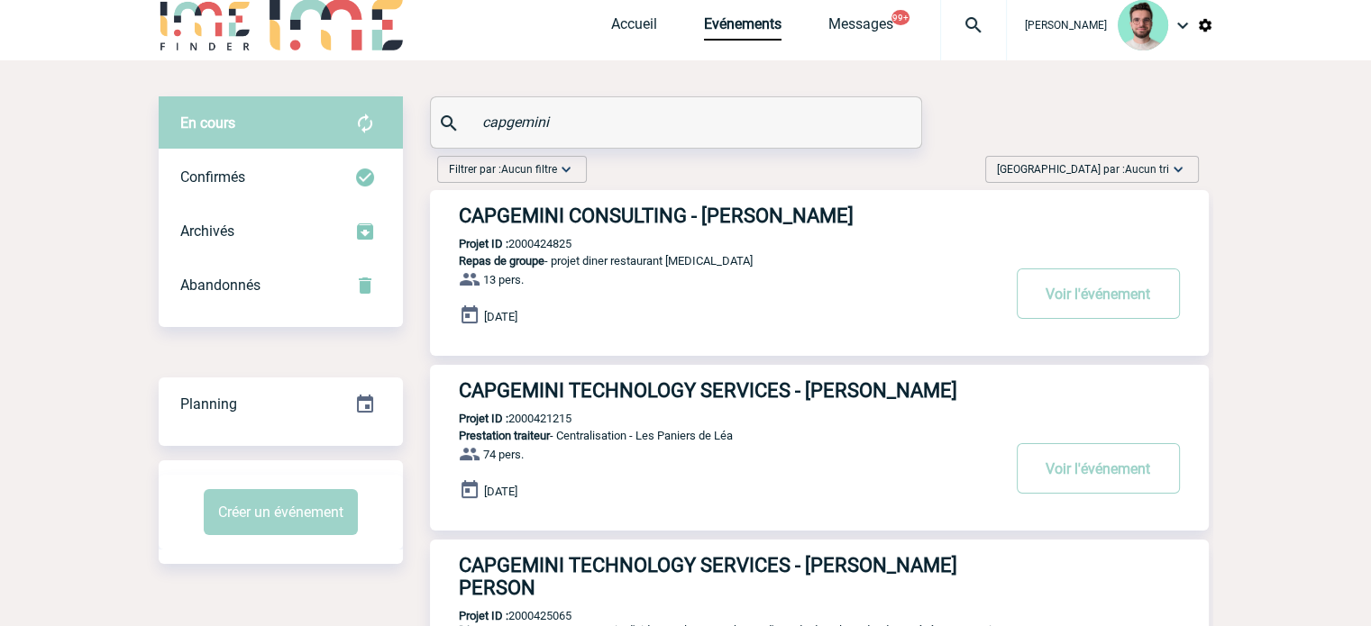
scroll to position [0, 0]
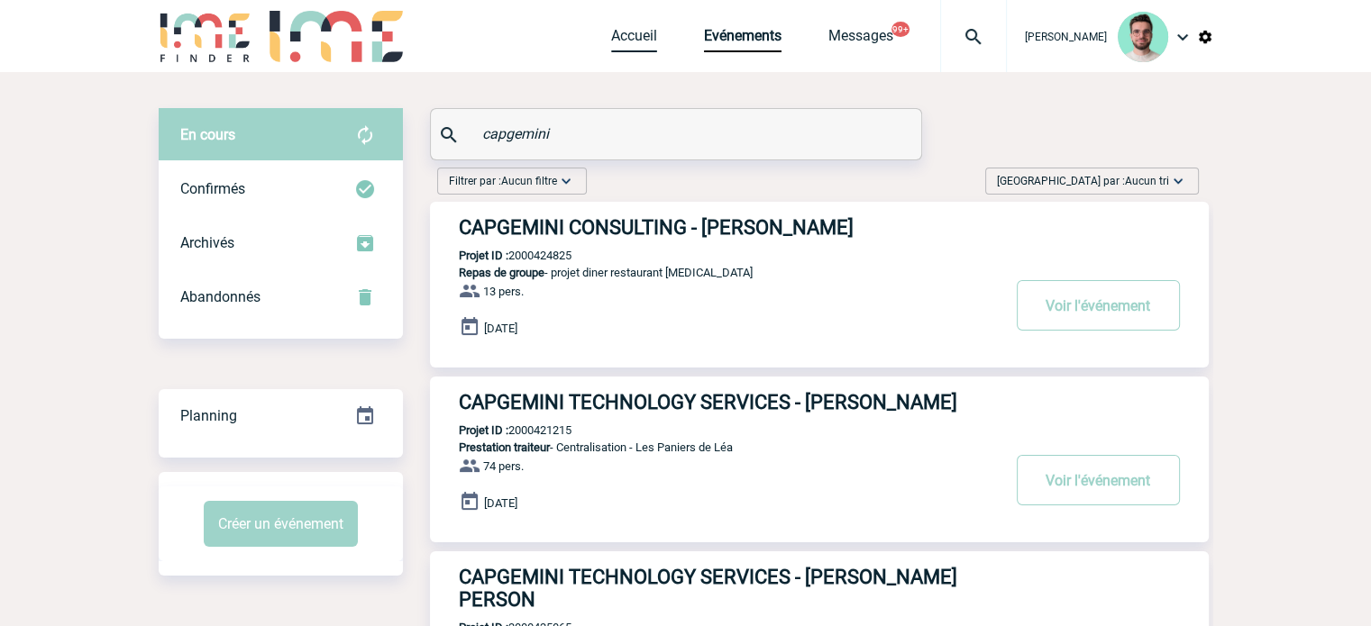
click at [611, 37] on link "Accueil" at bounding box center [634, 39] width 46 height 25
